Goal: Find specific page/section: Find specific page/section

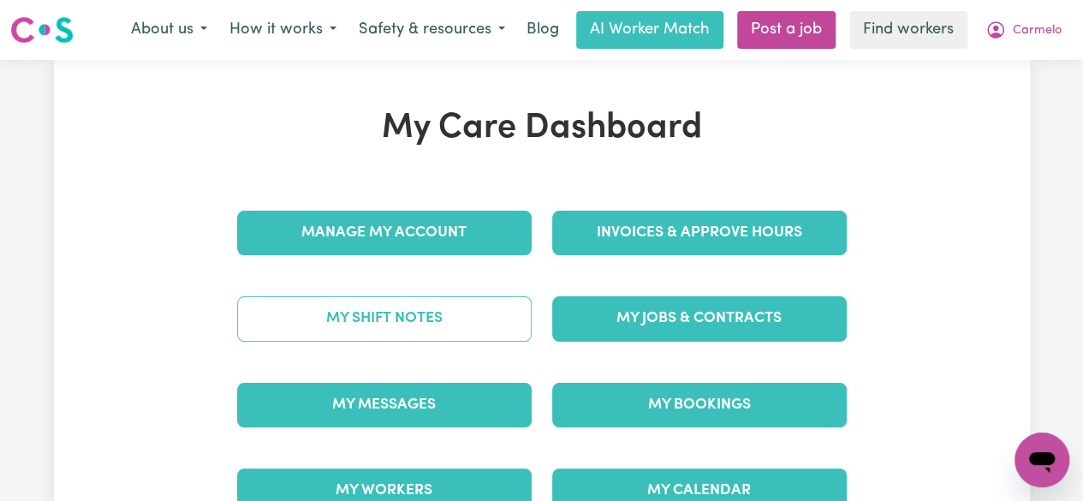
click at [344, 326] on link "My Shift Notes" at bounding box center [384, 318] width 294 height 45
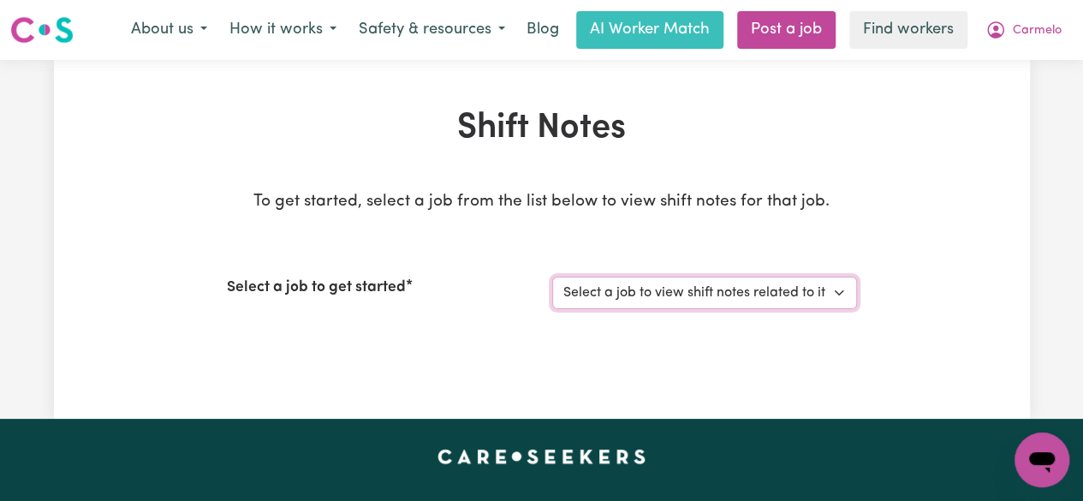
click at [822, 287] on select "Select a job to view shift notes related to it... Support Worker Needed For Soc…" at bounding box center [704, 292] width 305 height 33
select select "9053"
click at [552, 276] on select "Select a job to view shift notes related to it... Support Worker Needed For Soc…" at bounding box center [704, 292] width 305 height 33
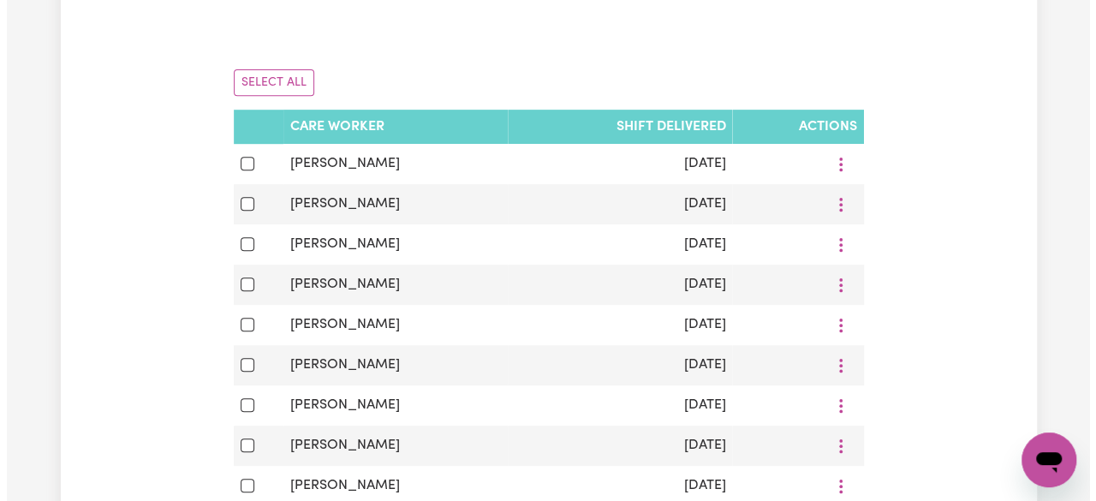
scroll to position [397, 0]
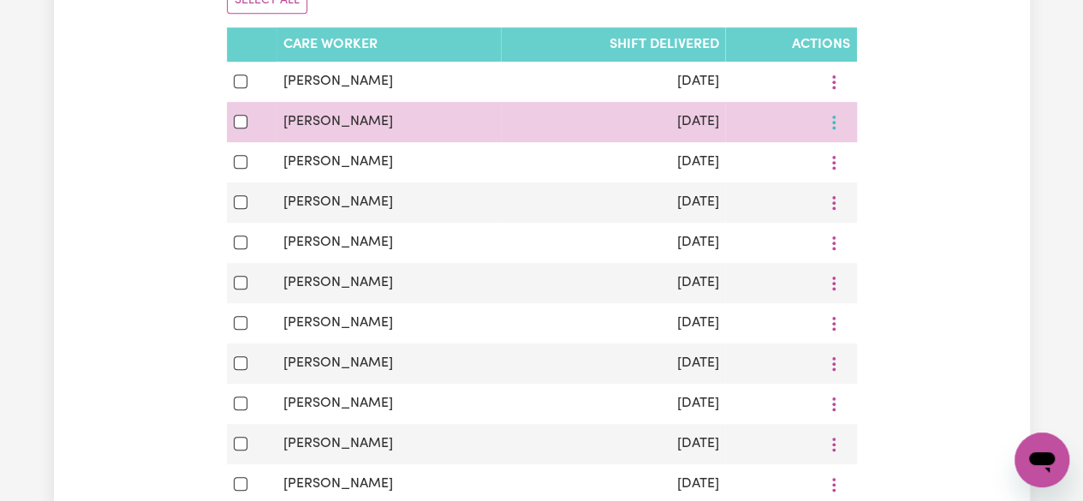
click at [831, 121] on icon "More options" at bounding box center [833, 122] width 17 height 17
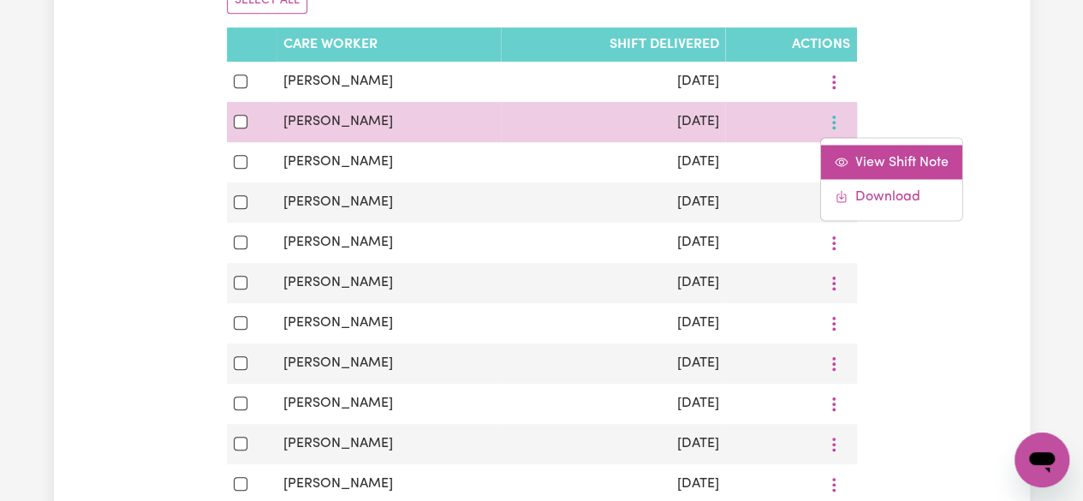
click at [886, 169] on link "View Shift Note" at bounding box center [891, 162] width 141 height 34
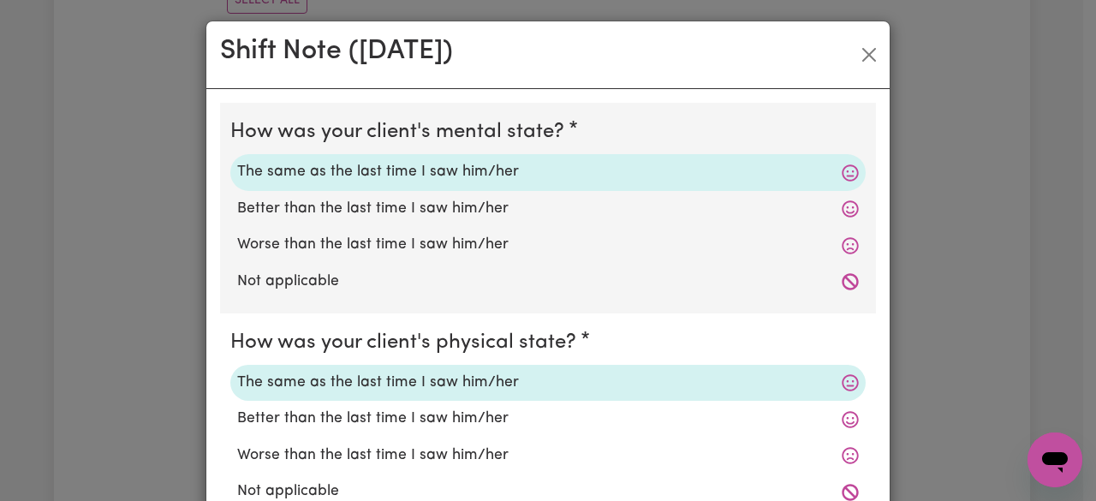
scroll to position [0, 0]
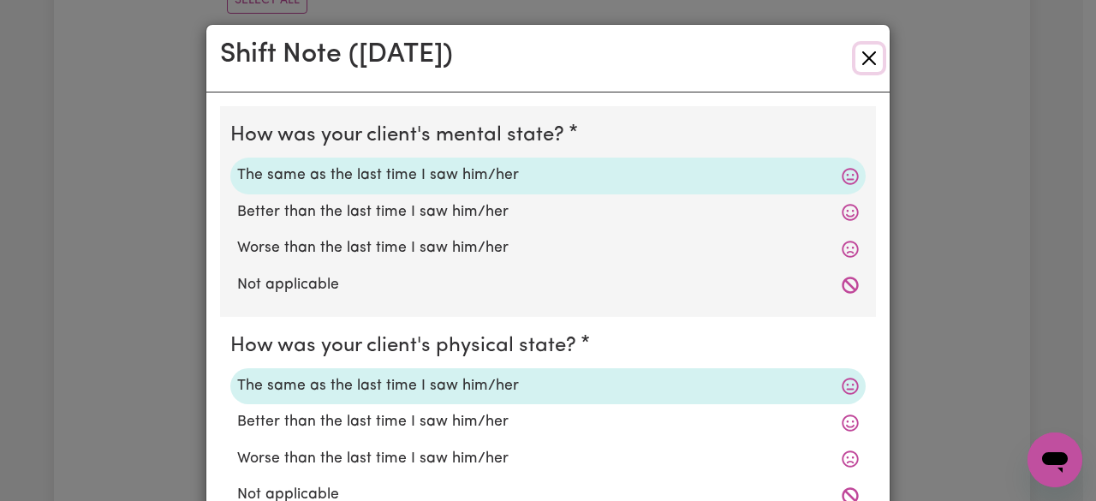
click at [860, 64] on button "Close" at bounding box center [868, 58] width 27 height 27
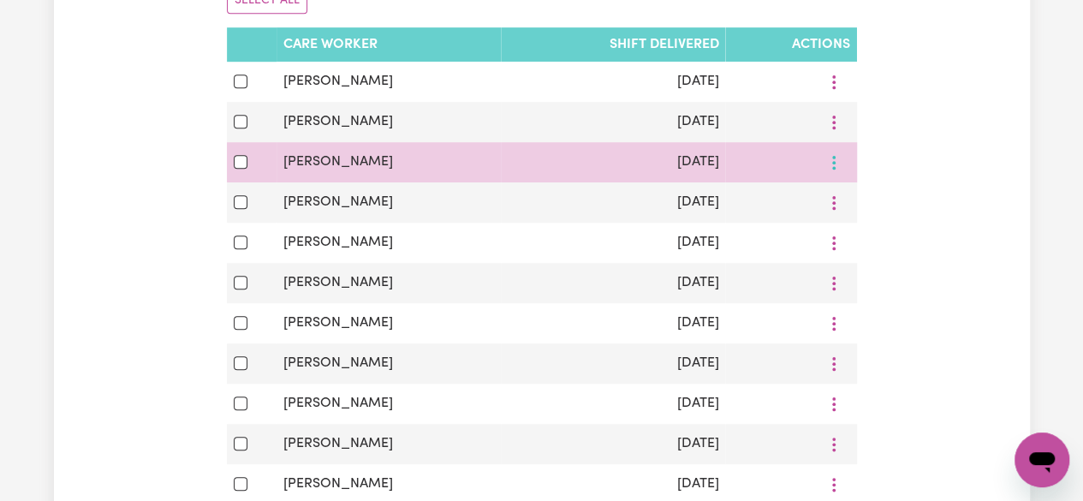
click at [829, 171] on button "More options" at bounding box center [833, 162] width 33 height 27
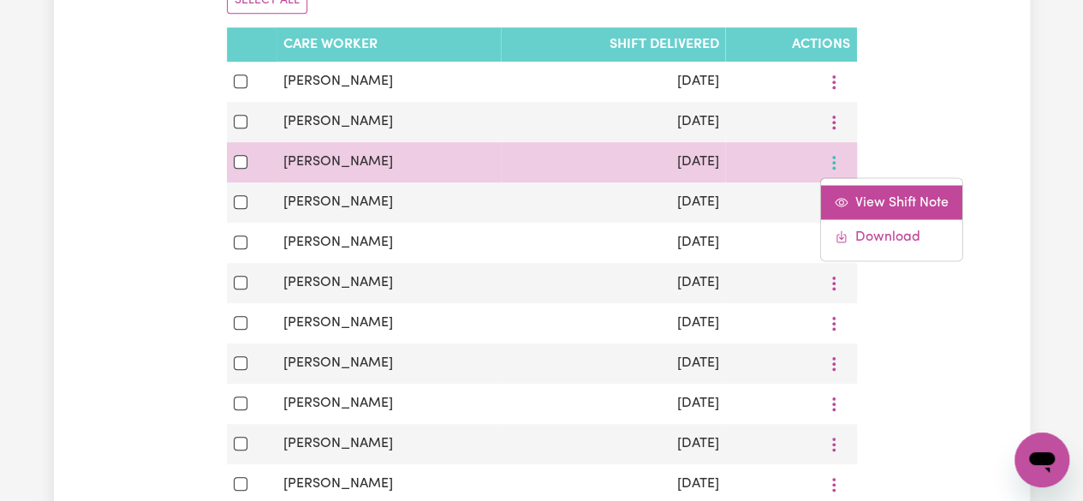
click at [873, 211] on link "View Shift Note" at bounding box center [891, 202] width 141 height 34
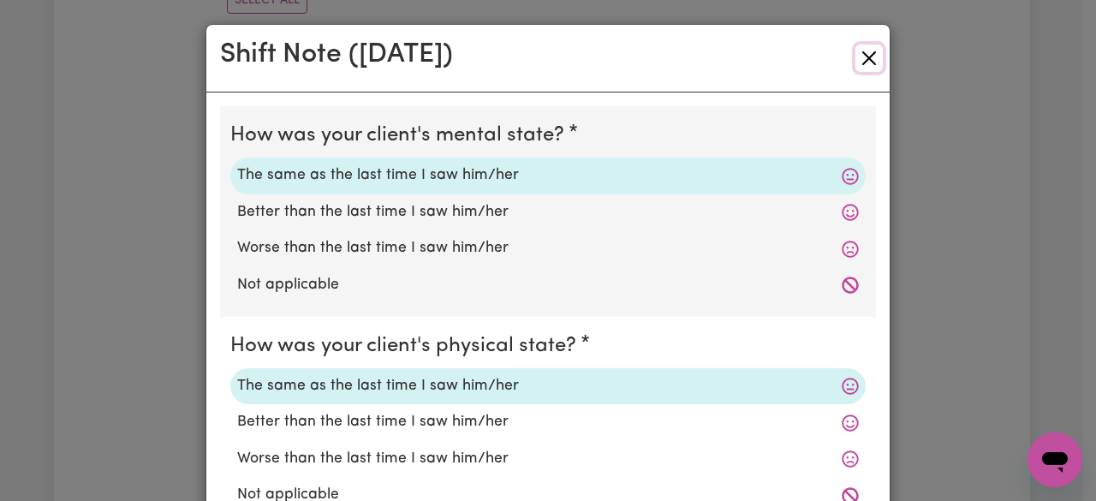
click at [868, 55] on button "Close" at bounding box center [868, 58] width 27 height 27
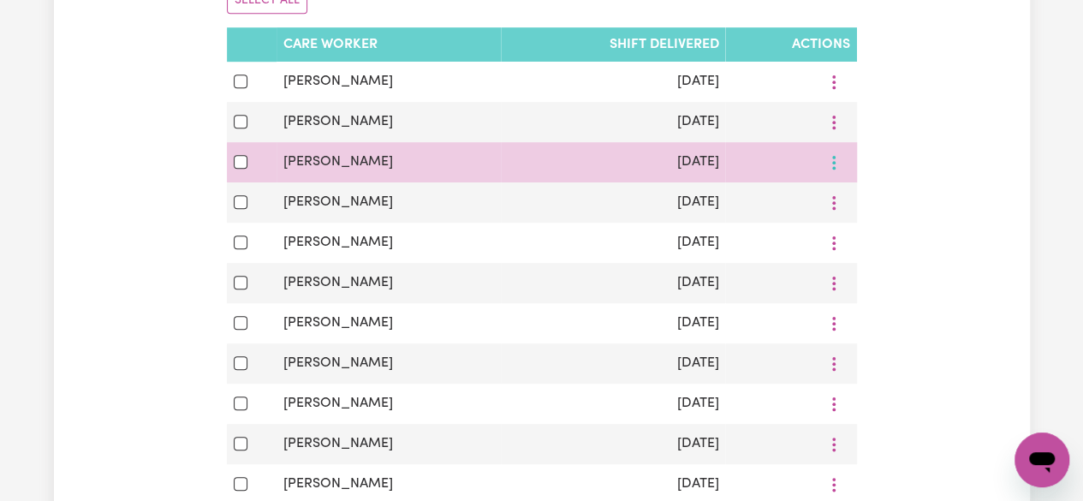
click at [838, 171] on button "More options" at bounding box center [833, 162] width 33 height 27
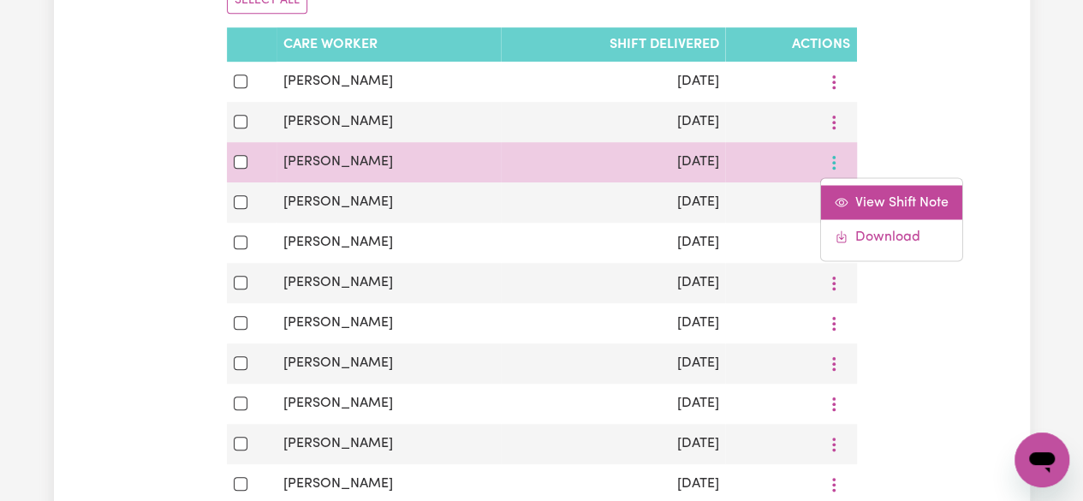
click at [887, 217] on link "View Shift Note" at bounding box center [891, 202] width 141 height 34
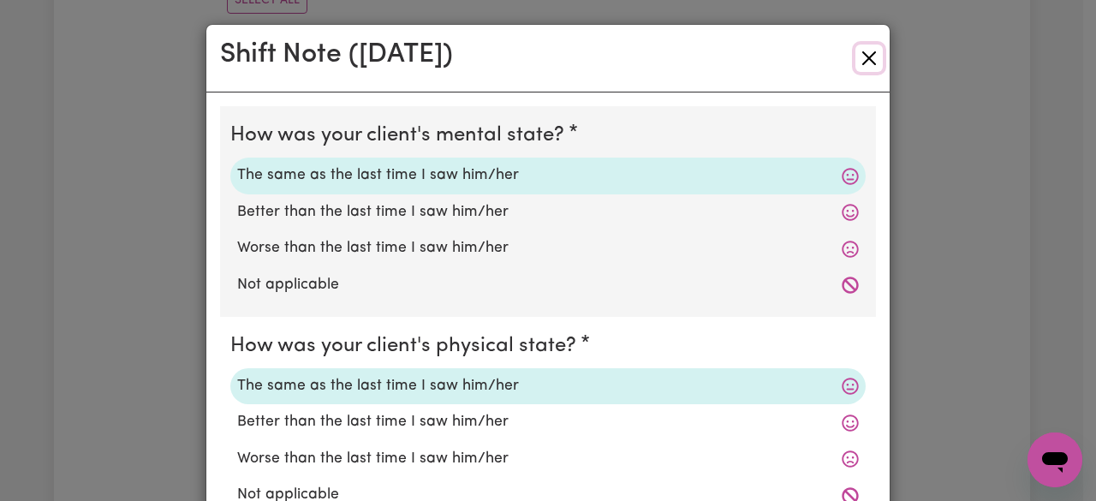
click at [869, 68] on button "Close" at bounding box center [868, 58] width 27 height 27
